Goal: Register for event/course

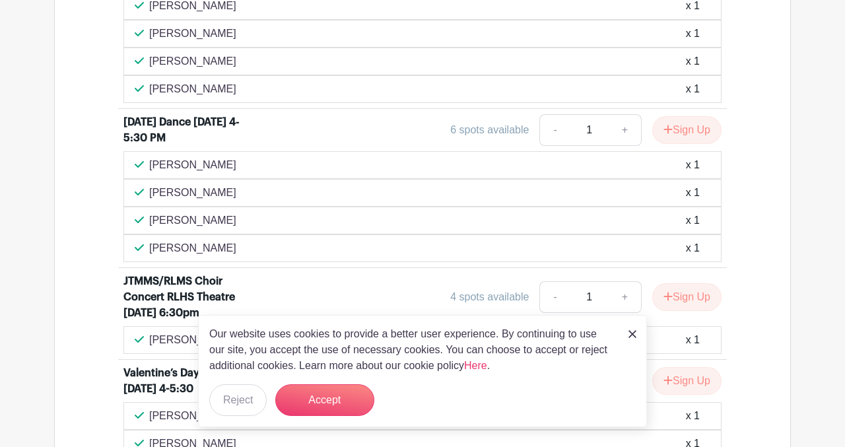
scroll to position [958, 0]
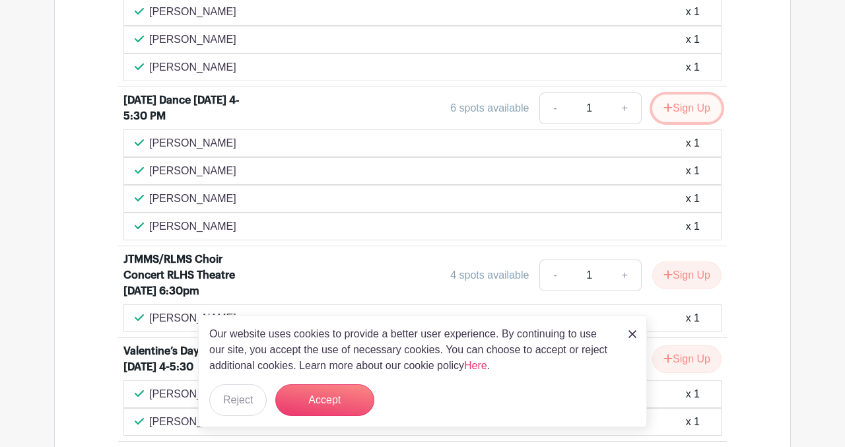
click at [681, 122] on button "Sign Up" at bounding box center [686, 108] width 69 height 28
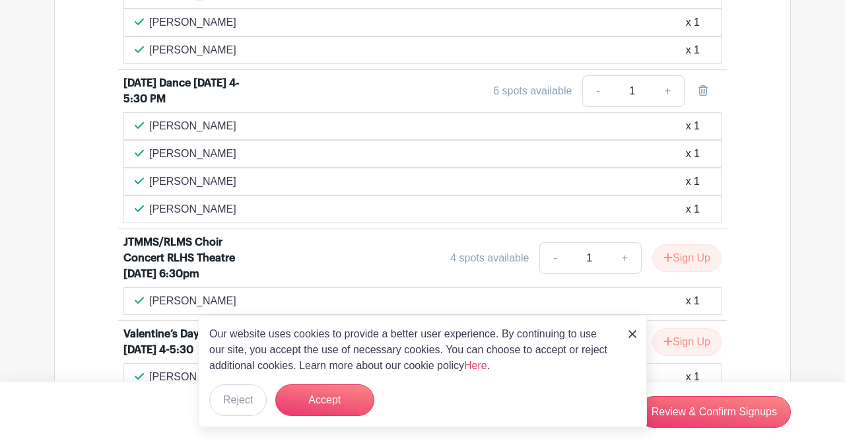
scroll to position [1002, 0]
click at [664, 108] on link "+" at bounding box center [668, 92] width 33 height 32
type input "2"
click at [600, 108] on link "-" at bounding box center [597, 92] width 30 height 32
type input "1"
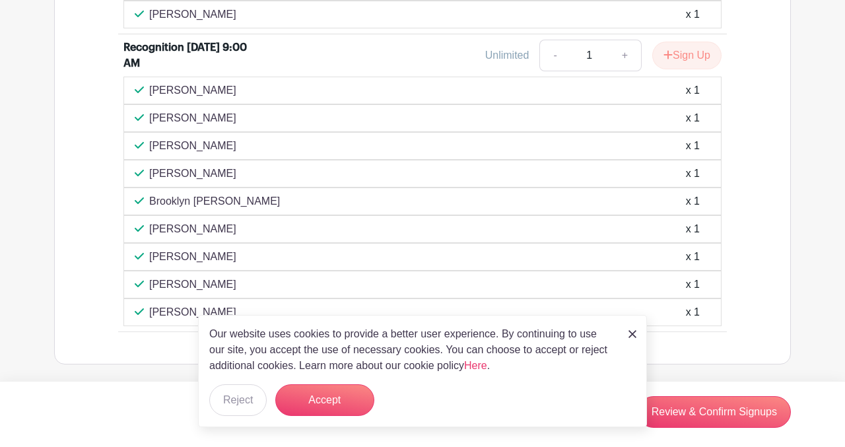
scroll to position [2101, 0]
click at [330, 413] on button "Accept" at bounding box center [324, 400] width 99 height 32
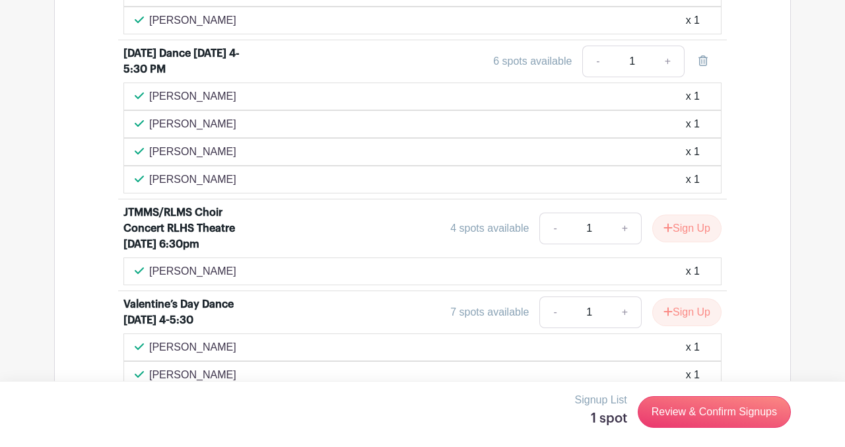
scroll to position [954, 0]
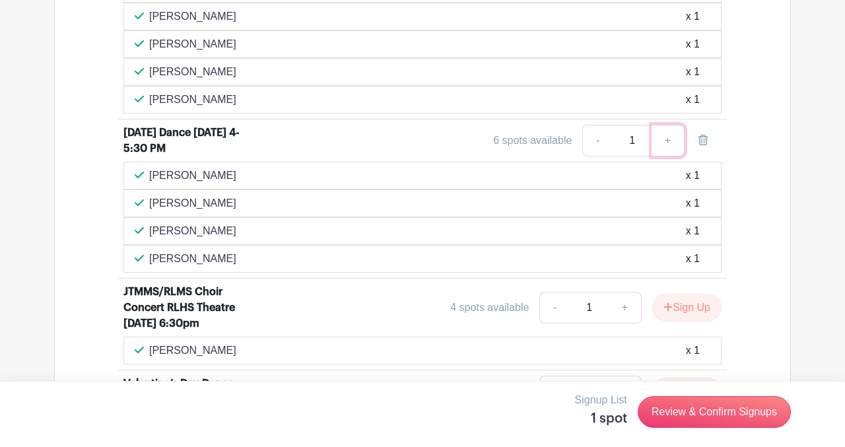
click at [666, 157] on link "+" at bounding box center [668, 141] width 33 height 32
type input "2"
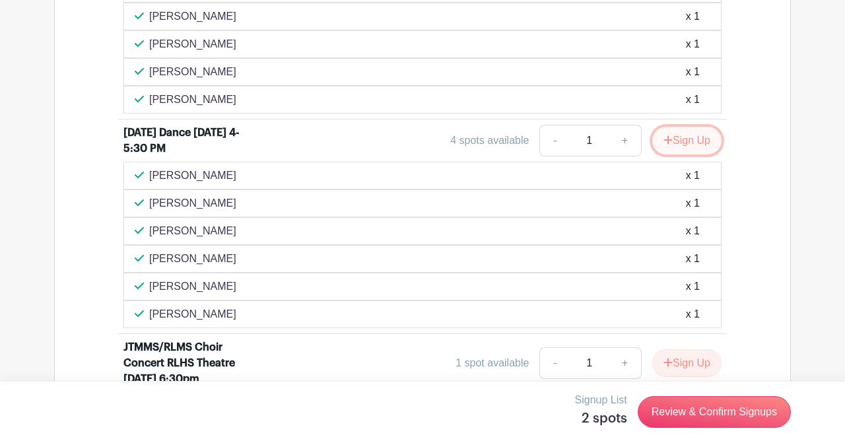
click at [671, 155] on button "Sign Up" at bounding box center [686, 141] width 69 height 28
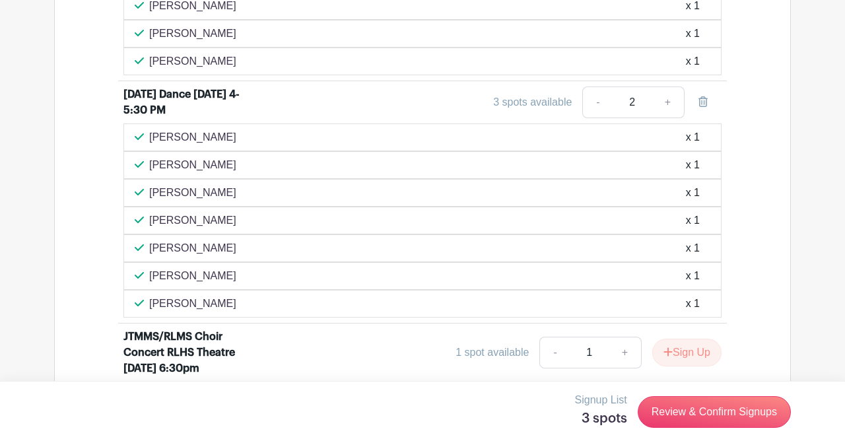
scroll to position [985, 0]
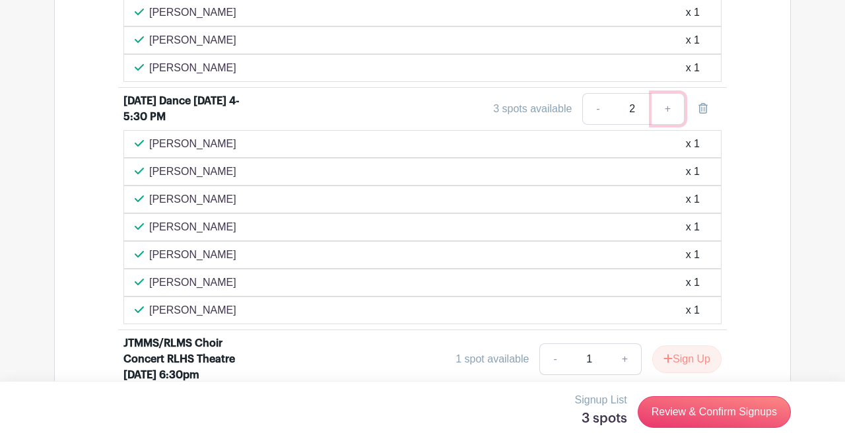
click at [669, 125] on link "+" at bounding box center [668, 109] width 33 height 32
type input "3"
click at [669, 125] on link "+" at bounding box center [668, 109] width 33 height 32
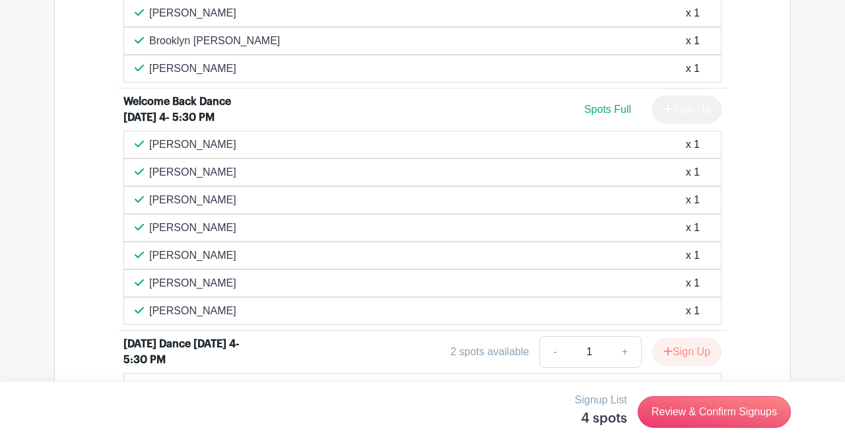
scroll to position [0, 0]
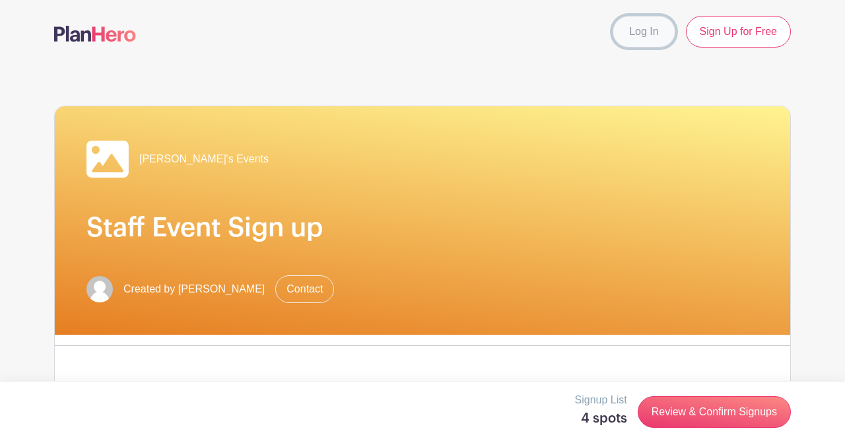
click at [642, 19] on link "Log In" at bounding box center [644, 32] width 62 height 32
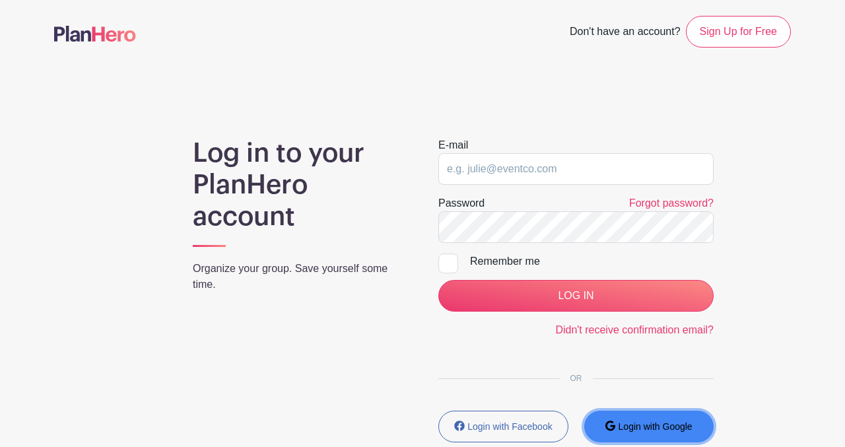
click at [643, 427] on small "Login with Google" at bounding box center [656, 426] width 74 height 11
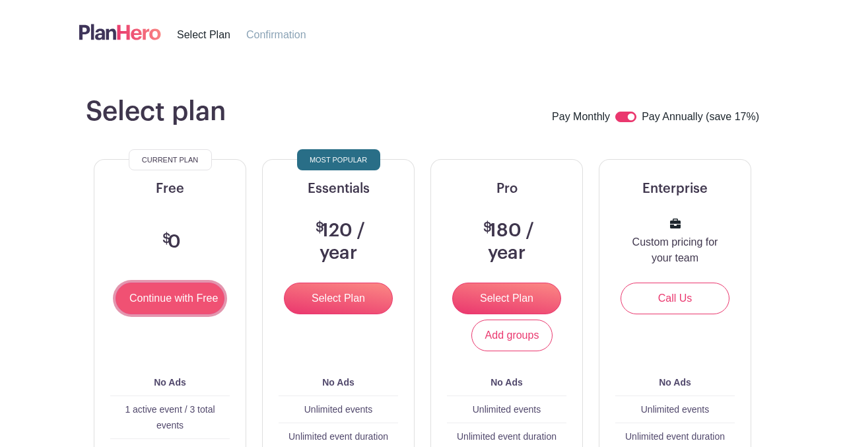
click at [180, 301] on input "Continue with Free" at bounding box center [170, 299] width 109 height 32
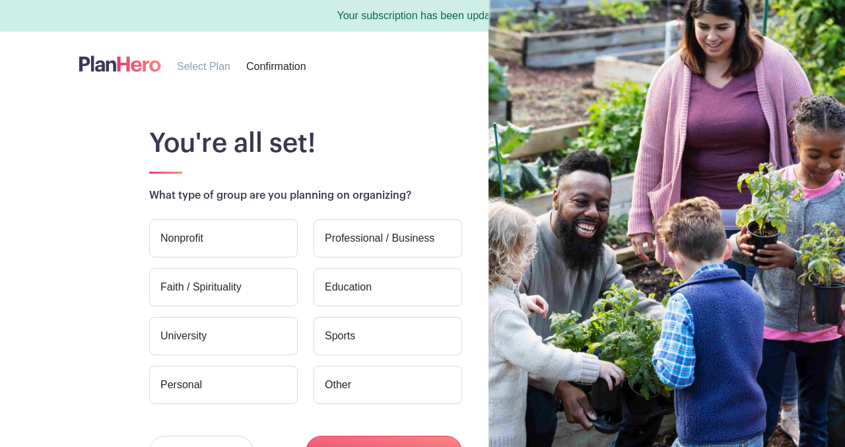
scroll to position [103, 0]
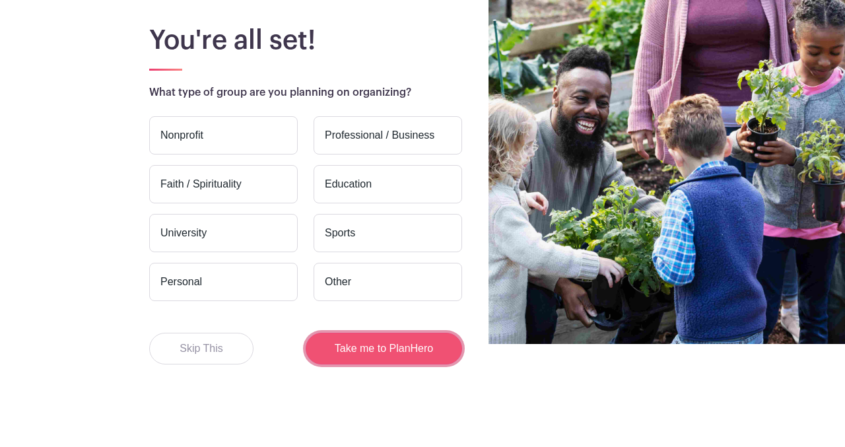
click at [355, 346] on button "Take me to PlanHero" at bounding box center [384, 349] width 157 height 32
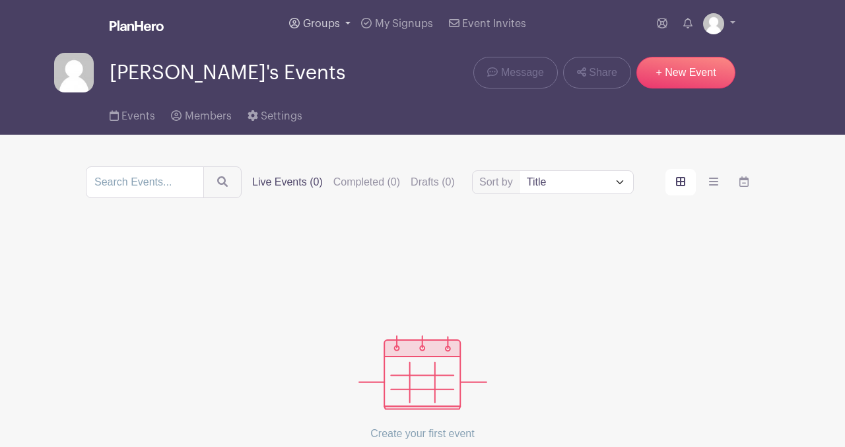
click at [321, 20] on span "Groups" at bounding box center [321, 23] width 37 height 11
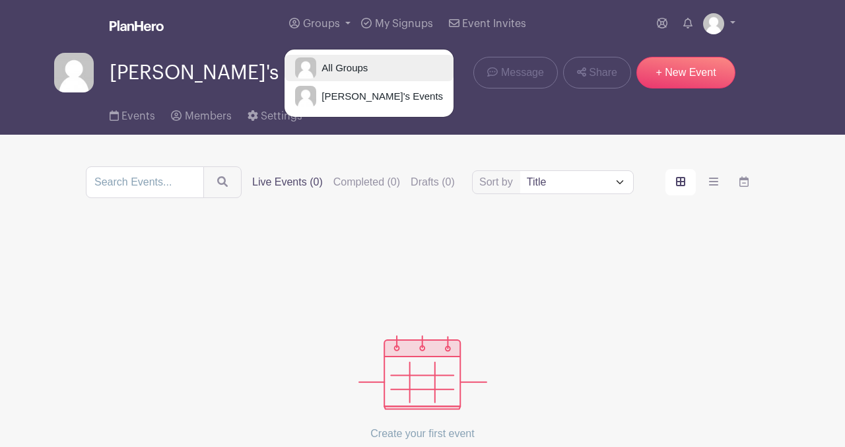
click at [351, 75] on span "All Groups" at bounding box center [342, 68] width 52 height 15
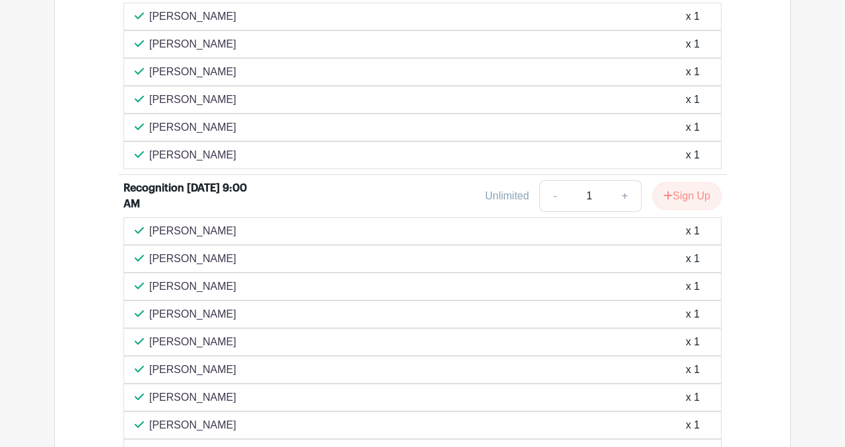
scroll to position [2897, 0]
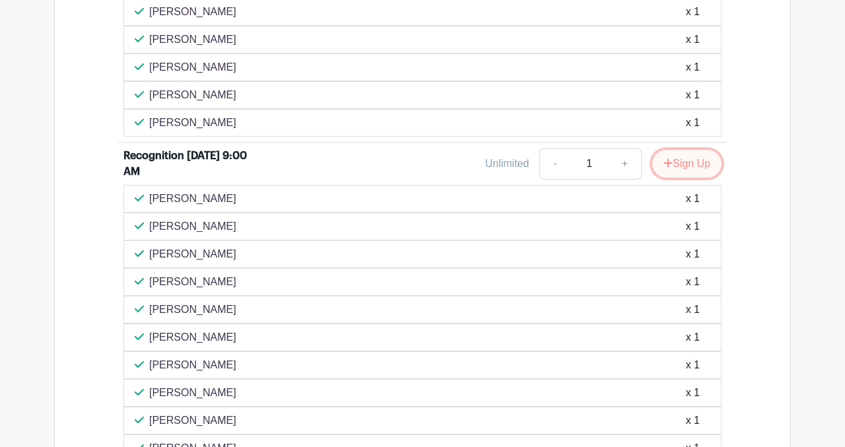
click at [674, 178] on button "Sign Up" at bounding box center [686, 164] width 69 height 28
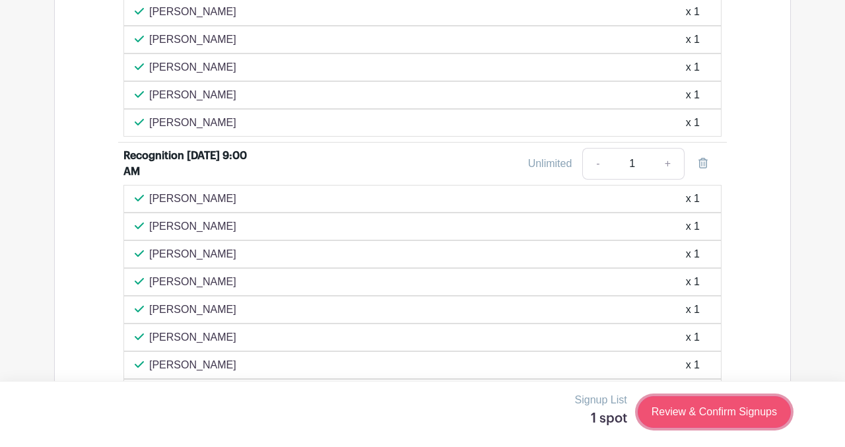
click at [709, 410] on link "Review & Confirm Signups" at bounding box center [714, 412] width 153 height 32
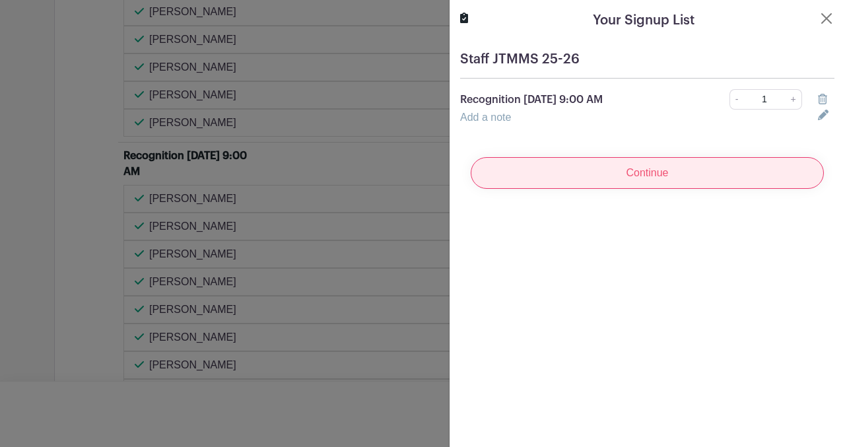
click at [631, 180] on input "Continue" at bounding box center [647, 173] width 353 height 32
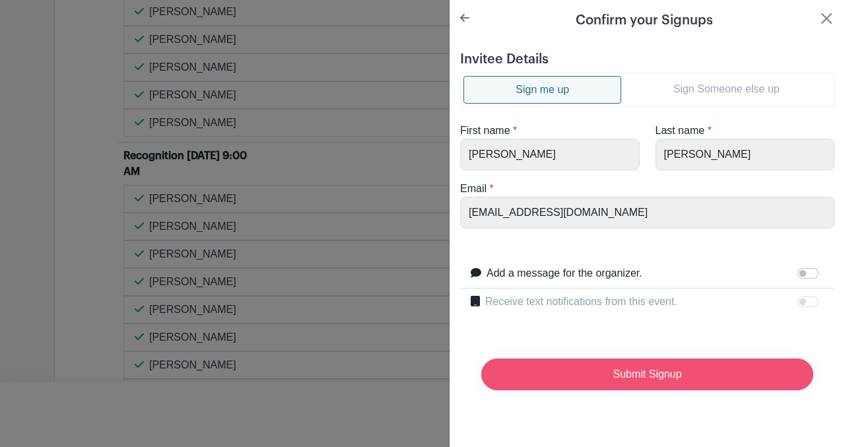
click at [639, 363] on input "Submit Signup" at bounding box center [647, 375] width 332 height 32
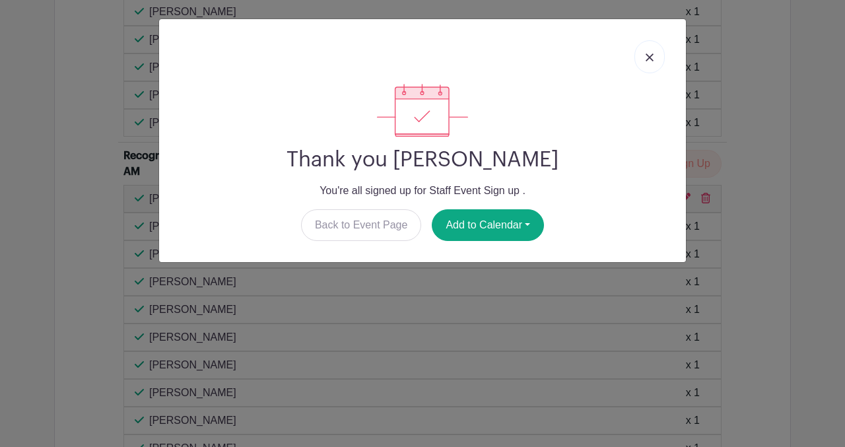
click at [649, 58] on img at bounding box center [650, 57] width 8 height 8
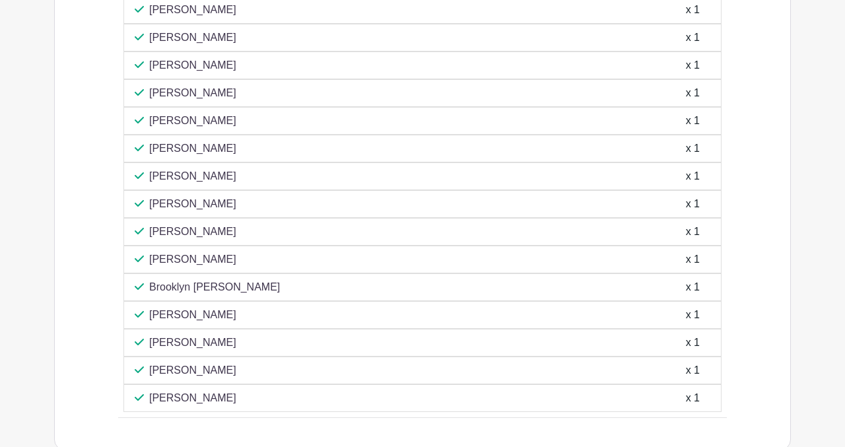
scroll to position [3391, 0]
